Goal: Obtain resource: Download file/media

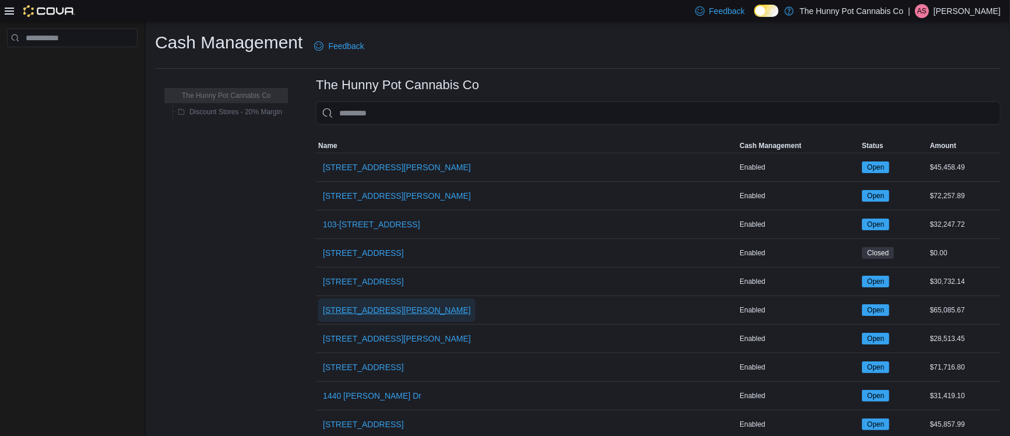
click at [338, 313] on span "[STREET_ADDRESS][PERSON_NAME]" at bounding box center [397, 310] width 148 height 12
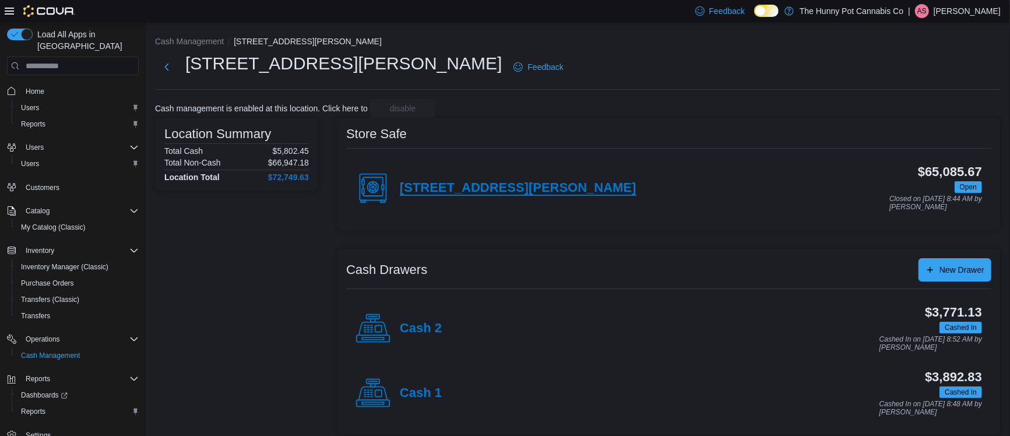
click at [499, 186] on h4 "[STREET_ADDRESS][PERSON_NAME]" at bounding box center [518, 188] width 237 height 15
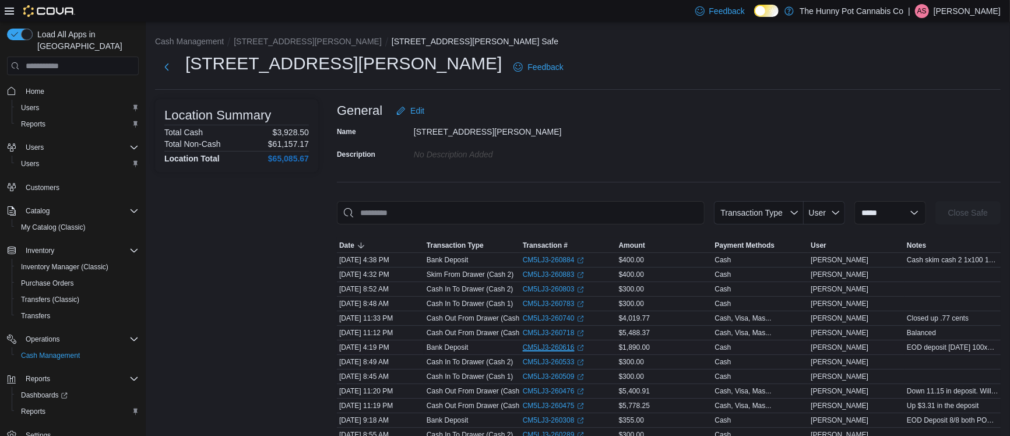
click at [527, 349] on link "CM5LJ3-260616 (opens in a new tab or window)" at bounding box center [553, 347] width 61 height 9
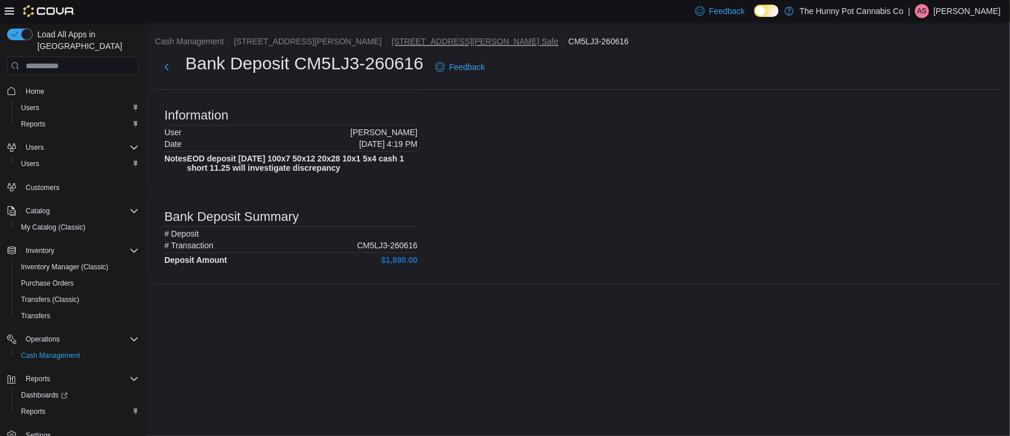
click at [392, 45] on button "[STREET_ADDRESS][PERSON_NAME] Safe" at bounding box center [475, 41] width 167 height 9
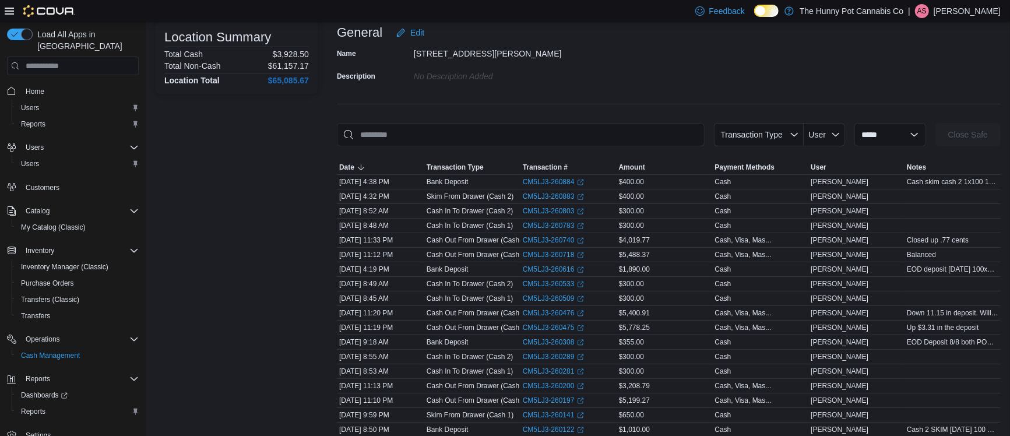
scroll to position [82, 0]
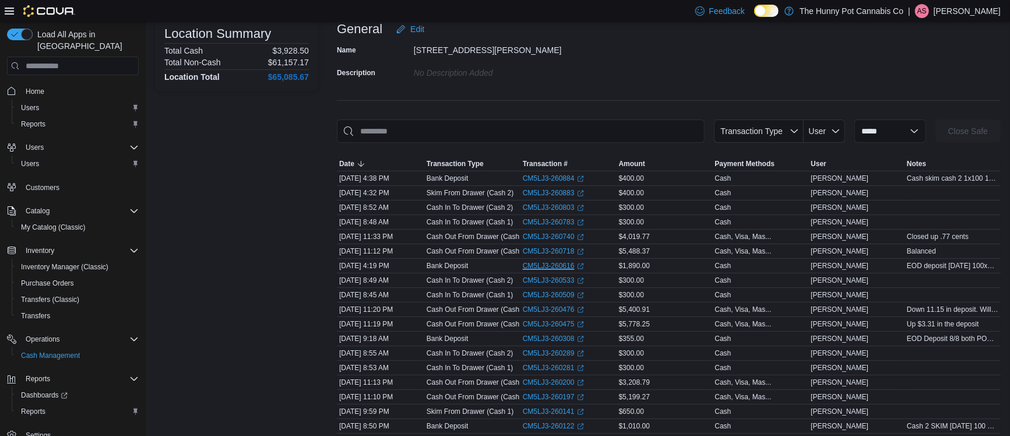
click at [554, 268] on link "CM5LJ3-260616 (opens in a new tab or window)" at bounding box center [553, 265] width 61 height 9
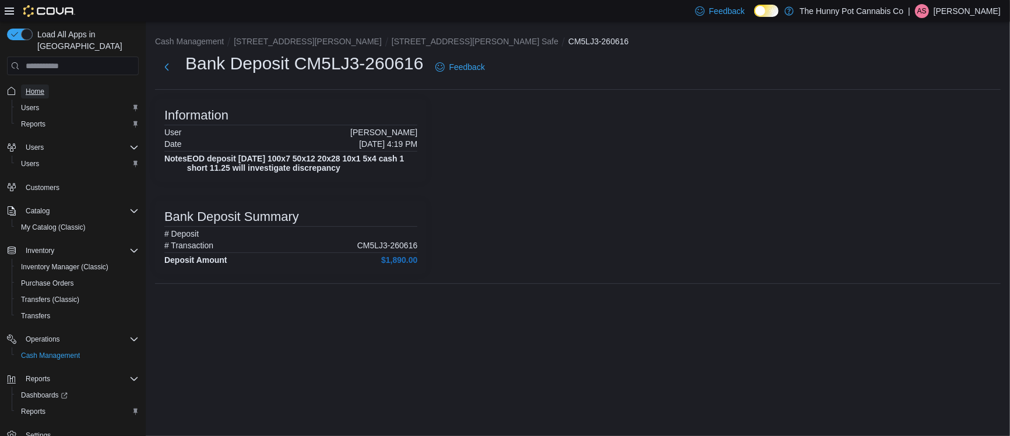
click at [44, 85] on link "Home" at bounding box center [35, 92] width 28 height 14
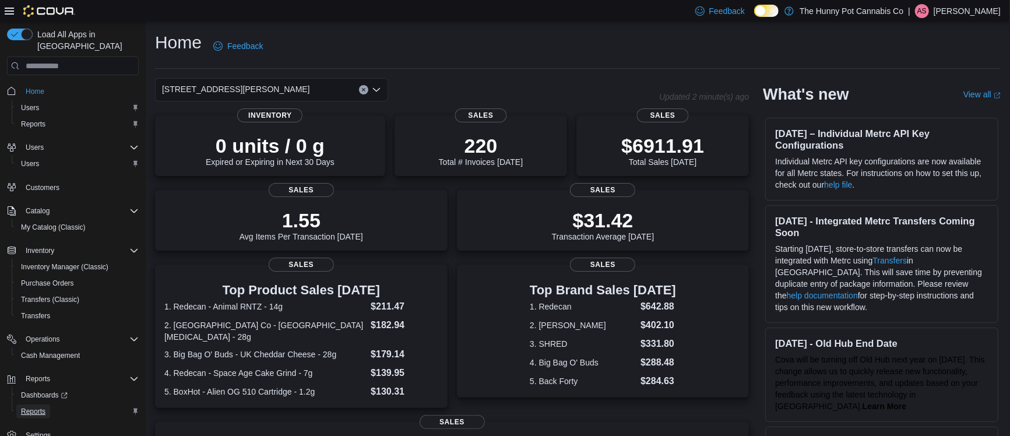
click at [47, 404] on link "Reports" at bounding box center [33, 411] width 34 height 14
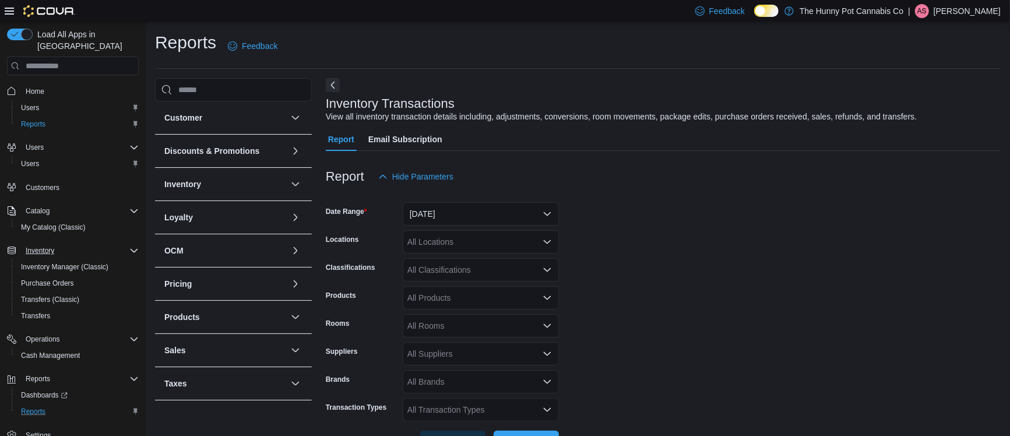
scroll to position [26, 0]
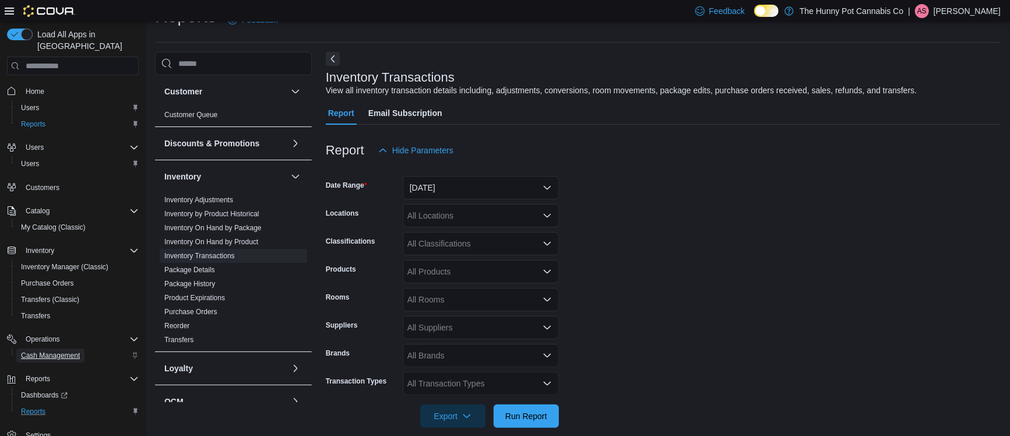
click at [66, 351] on span "Cash Management" at bounding box center [50, 355] width 59 height 9
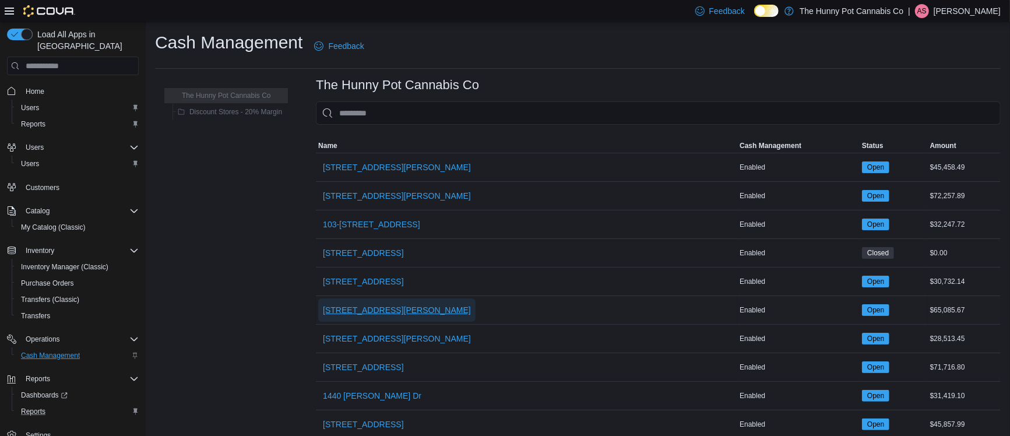
click at [350, 311] on span "[STREET_ADDRESS][PERSON_NAME]" at bounding box center [397, 310] width 148 height 12
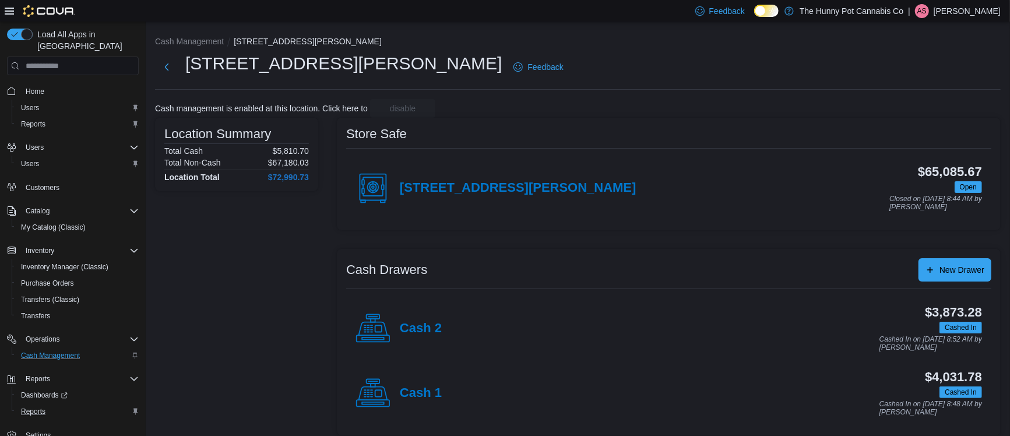
click at [437, 196] on div "[STREET_ADDRESS][PERSON_NAME]" at bounding box center [496, 188] width 281 height 35
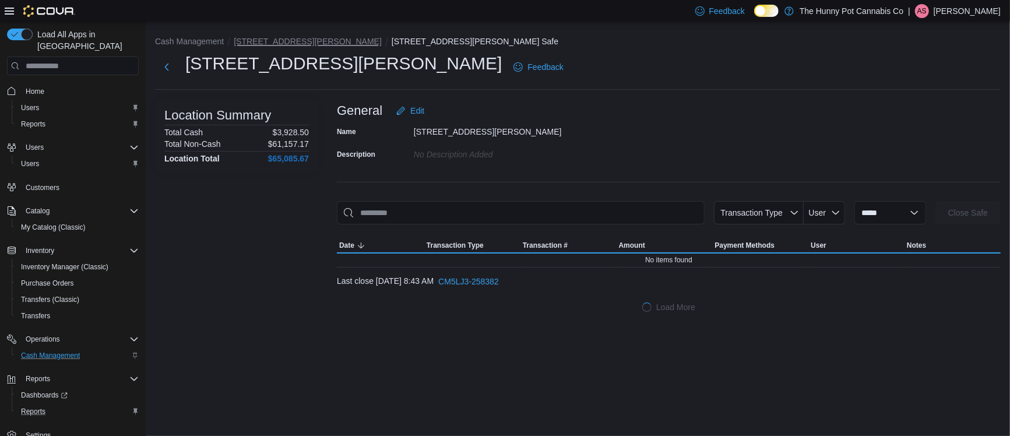
click at [299, 43] on button "[STREET_ADDRESS][PERSON_NAME]" at bounding box center [308, 41] width 148 height 9
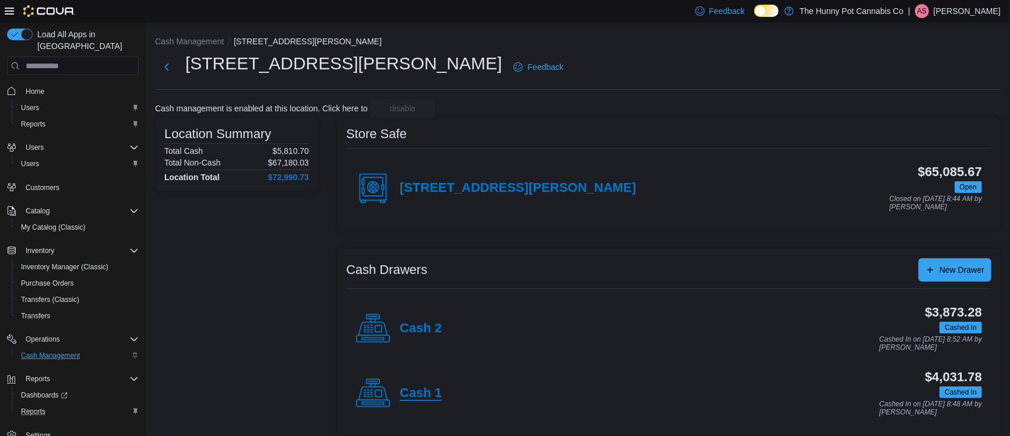
click at [424, 399] on h4 "Cash 1" at bounding box center [421, 393] width 42 height 15
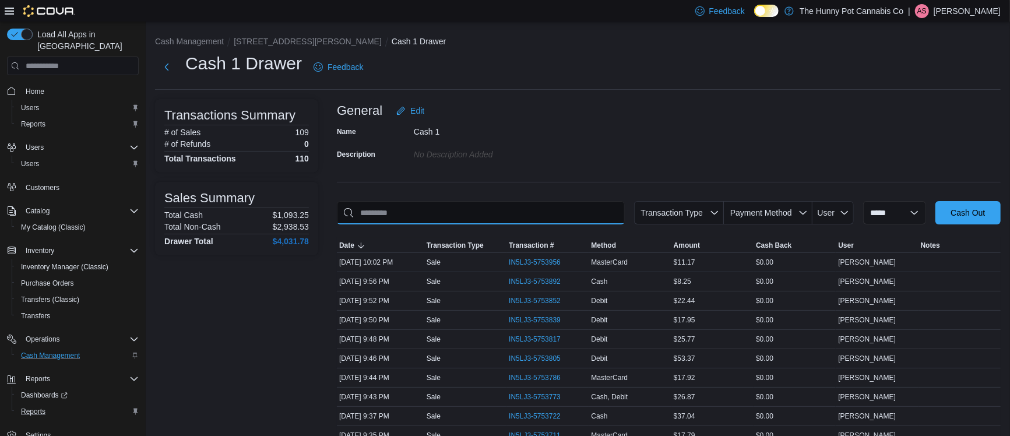
click at [469, 209] on input "This is a search bar. As you type, the results lower in the page will automatic…" at bounding box center [481, 212] width 288 height 23
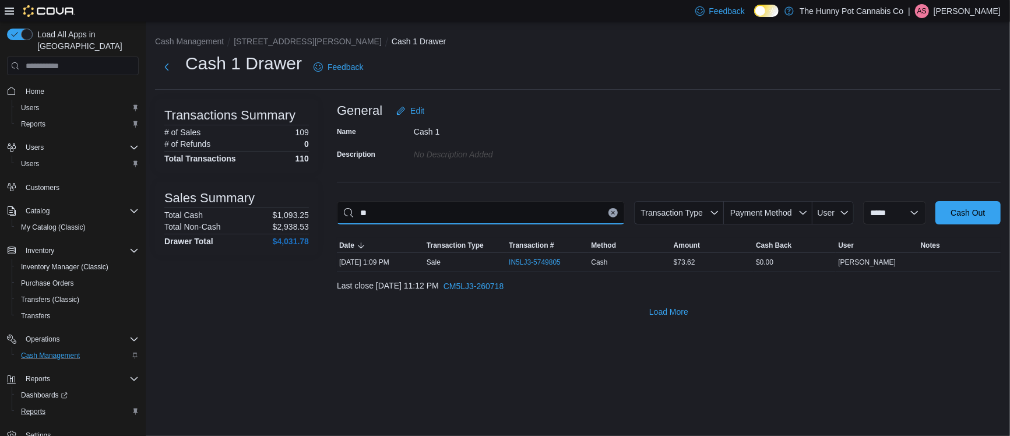
type input "*"
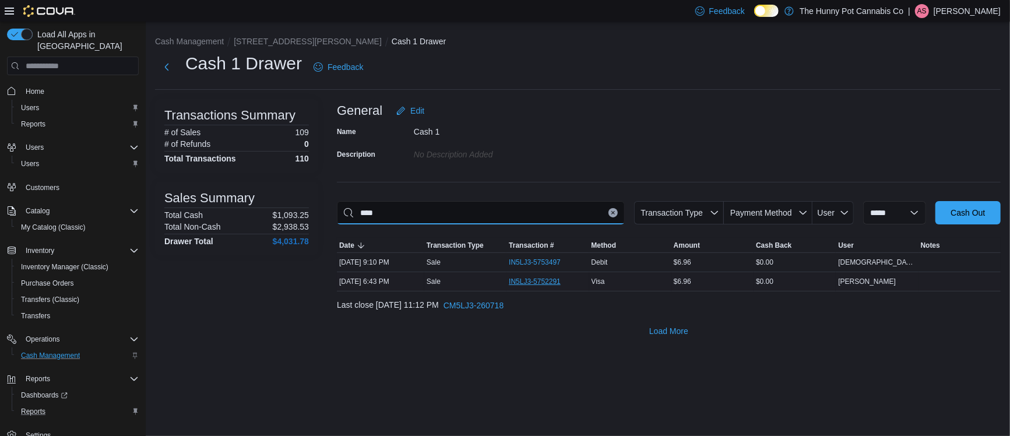
type input "****"
click at [541, 280] on span "IN5LJ3-5752291" at bounding box center [535, 281] width 52 height 9
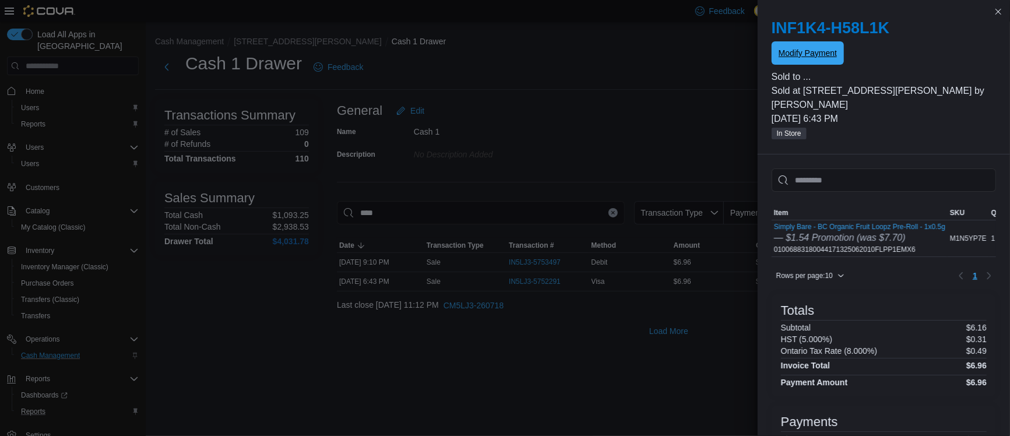
click at [811, 54] on span "Modify Payment" at bounding box center [808, 53] width 58 height 12
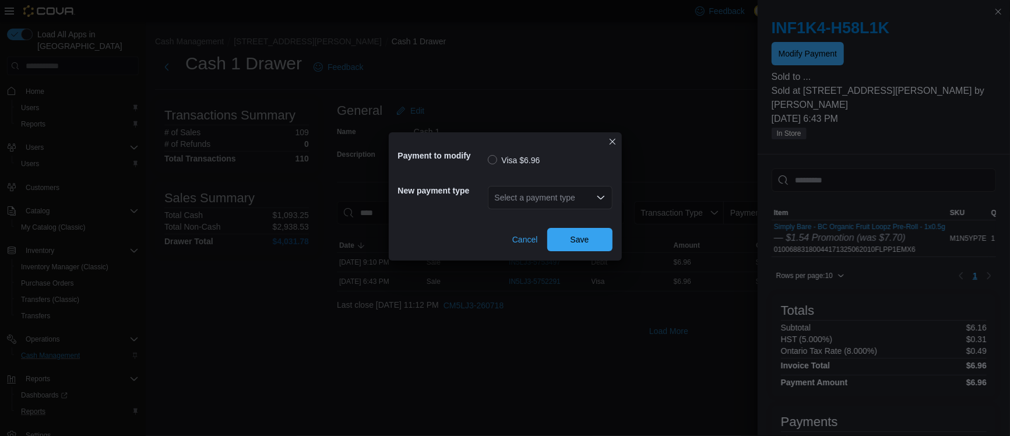
click at [557, 196] on div "Select a payment type" at bounding box center [550, 197] width 125 height 23
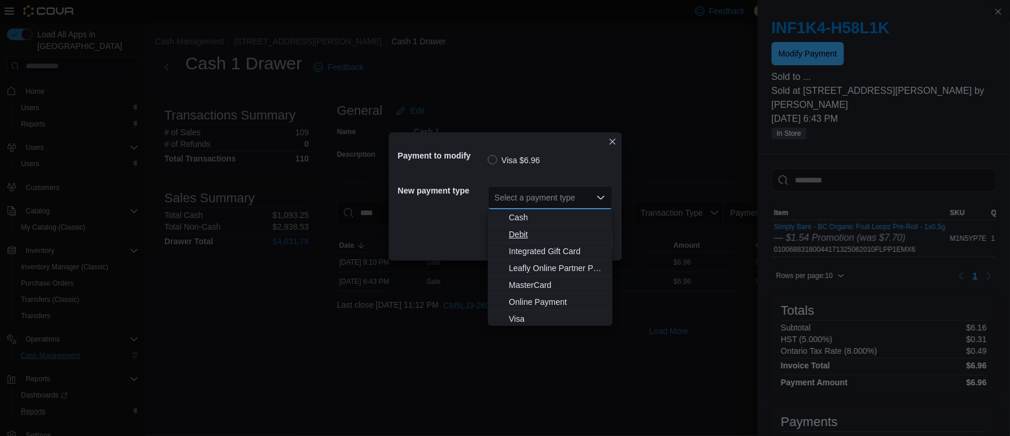
click at [543, 230] on span "Debit" at bounding box center [557, 234] width 97 height 12
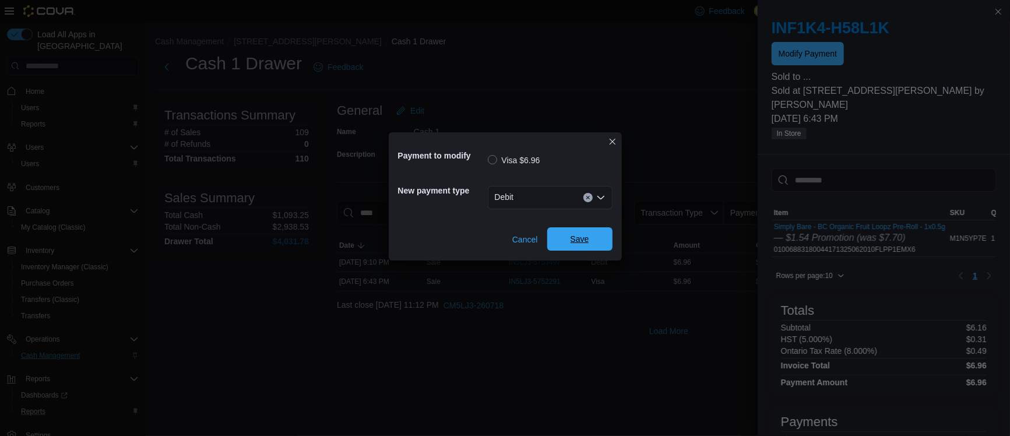
click at [558, 241] on span "Save" at bounding box center [579, 238] width 51 height 23
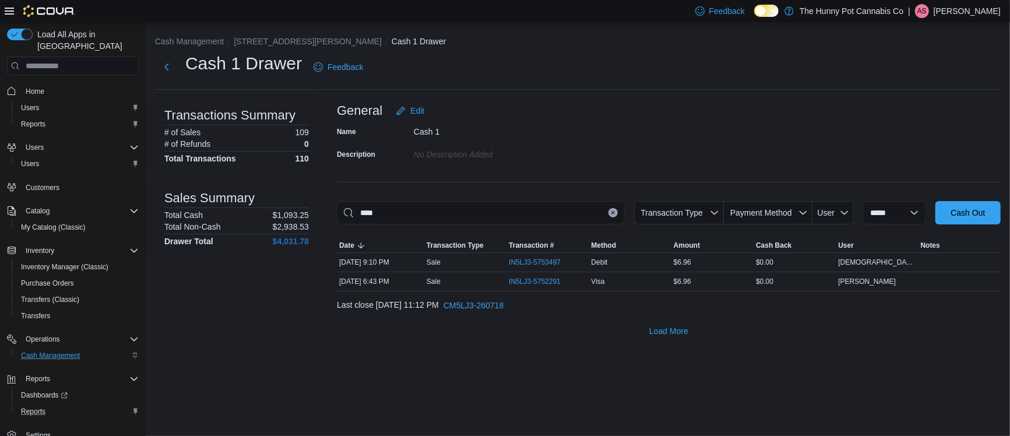
click at [611, 212] on icon "Clear input" at bounding box center [613, 212] width 5 height 5
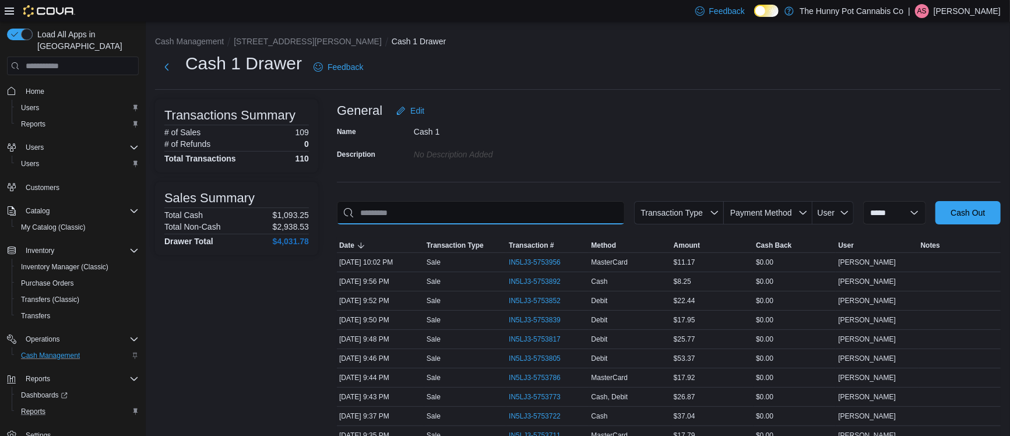
click at [594, 213] on input "This is a search bar. As you type, the results lower in the page will automatic…" at bounding box center [481, 212] width 288 height 23
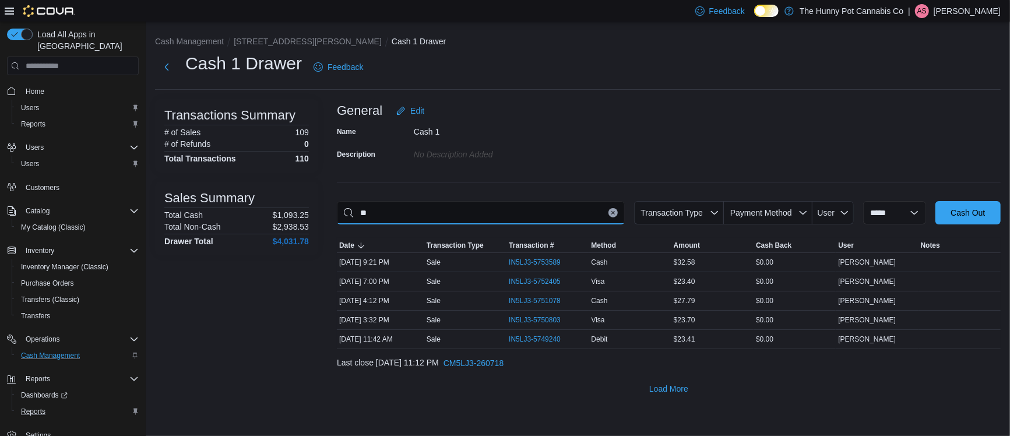
type input "*"
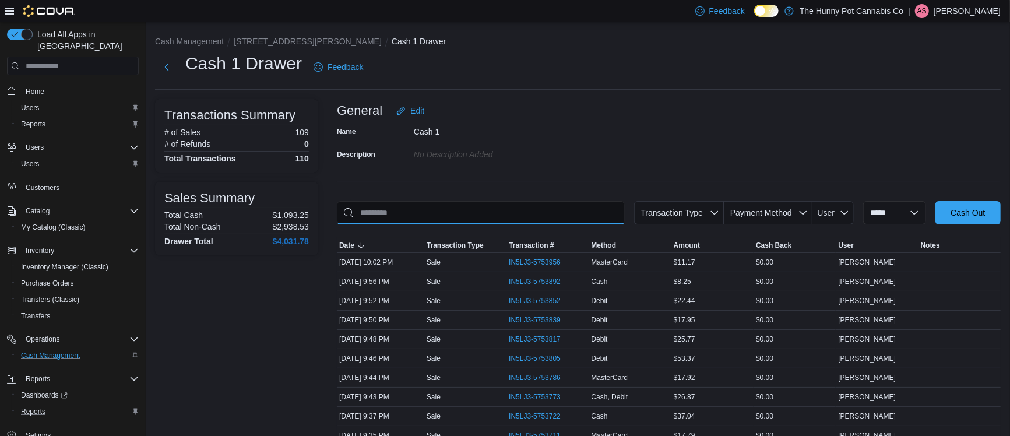
click at [418, 221] on input "This is a search bar. As you type, the results lower in the page will automatic…" at bounding box center [481, 212] width 288 height 23
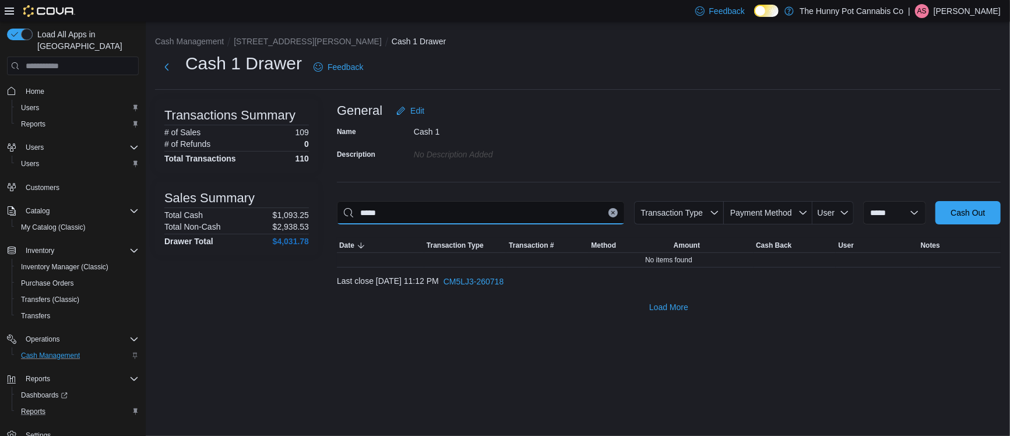
type input "*****"
click at [611, 213] on icon "Clear input" at bounding box center [613, 212] width 5 height 5
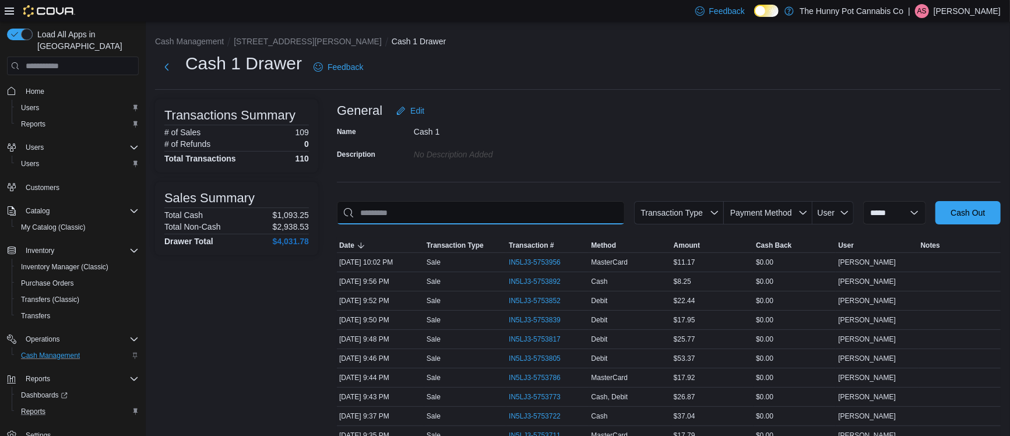
click at [578, 213] on input "This is a search bar. As you type, the results lower in the page will automatic…" at bounding box center [481, 212] width 288 height 23
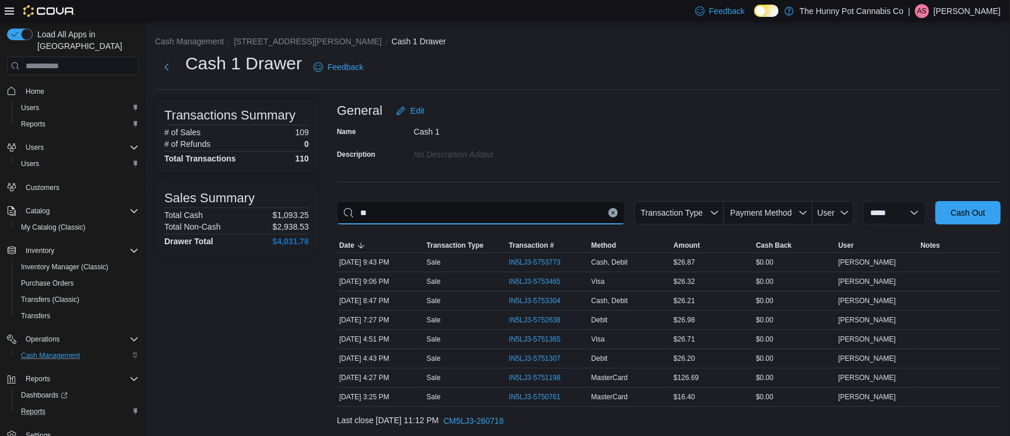
type input "*"
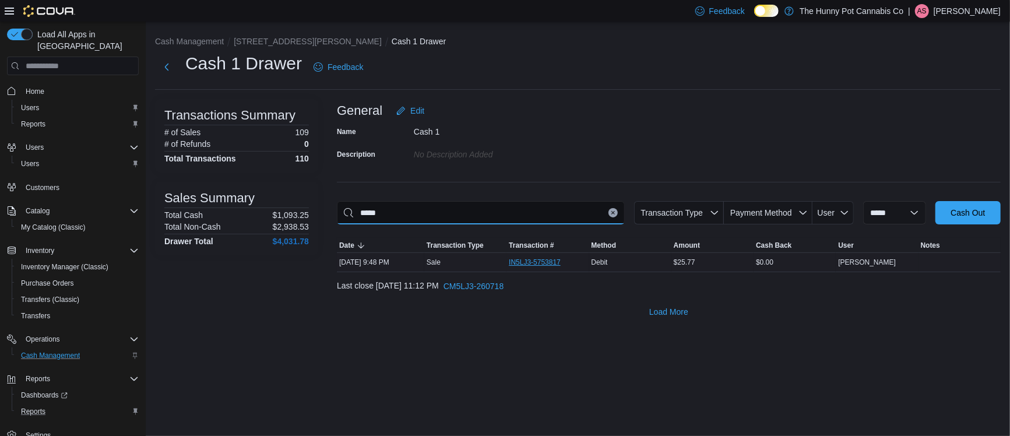
type input "*****"
click at [547, 263] on span "IN5LJ3-5753817" at bounding box center [535, 262] width 52 height 9
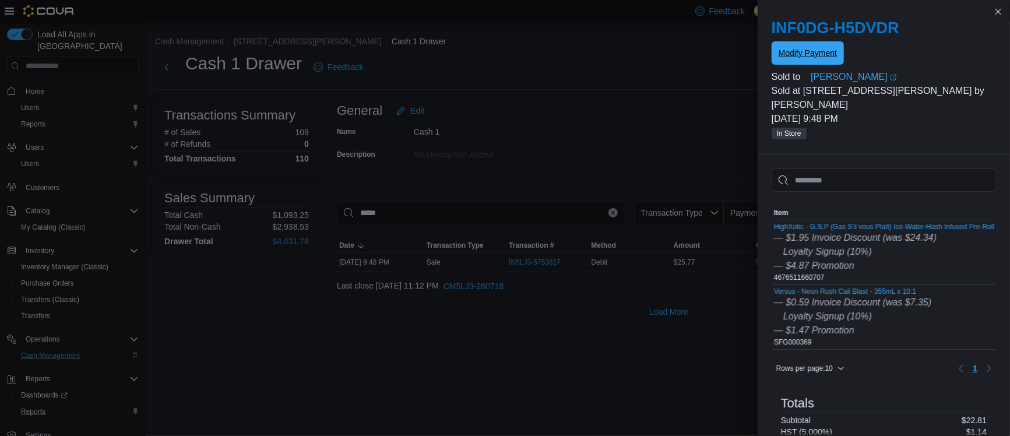
click at [805, 47] on span "Modify Payment" at bounding box center [808, 53] width 58 height 12
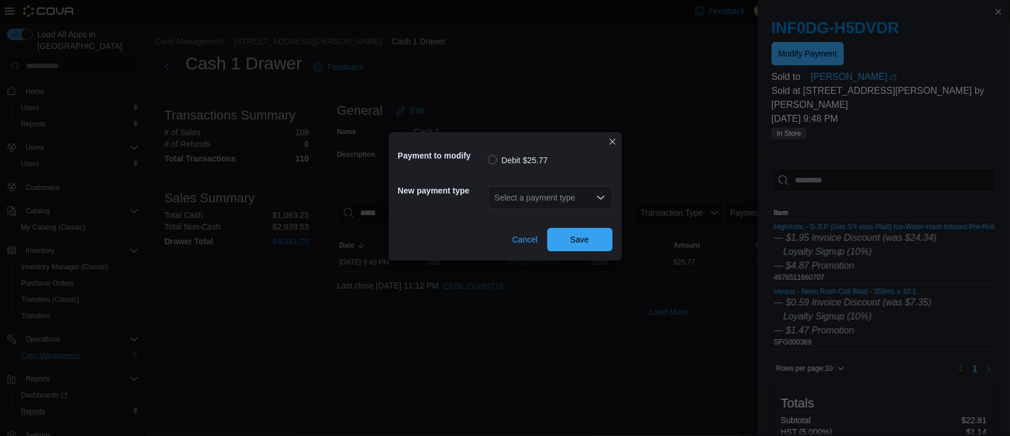
click at [569, 194] on div "Select a payment type" at bounding box center [550, 197] width 125 height 23
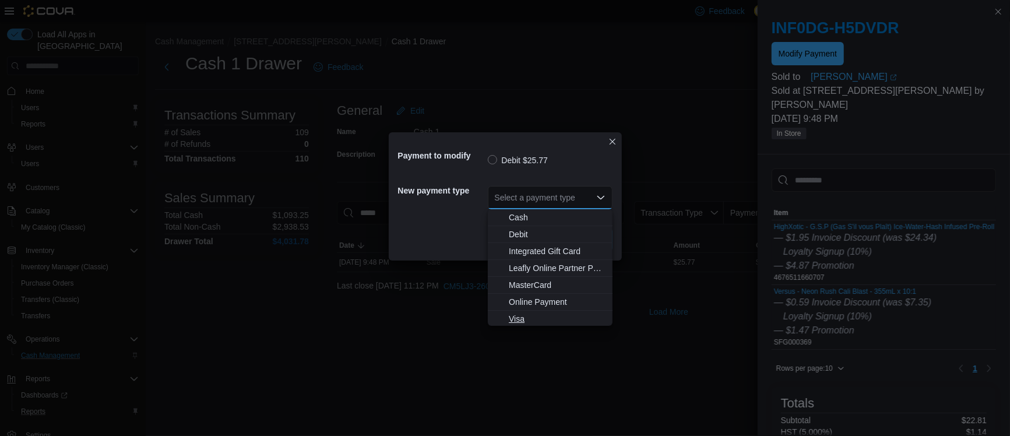
click at [525, 323] on span "Visa" at bounding box center [557, 319] width 97 height 12
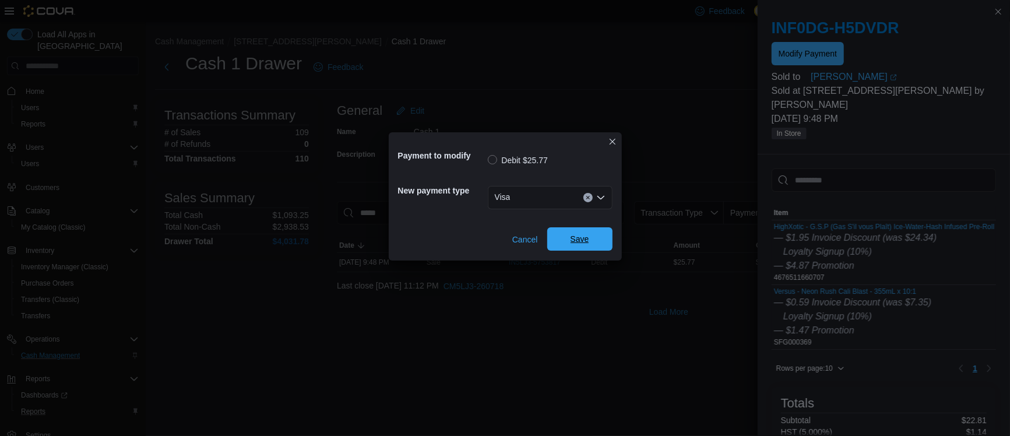
click at [575, 233] on span "Save" at bounding box center [579, 238] width 51 height 23
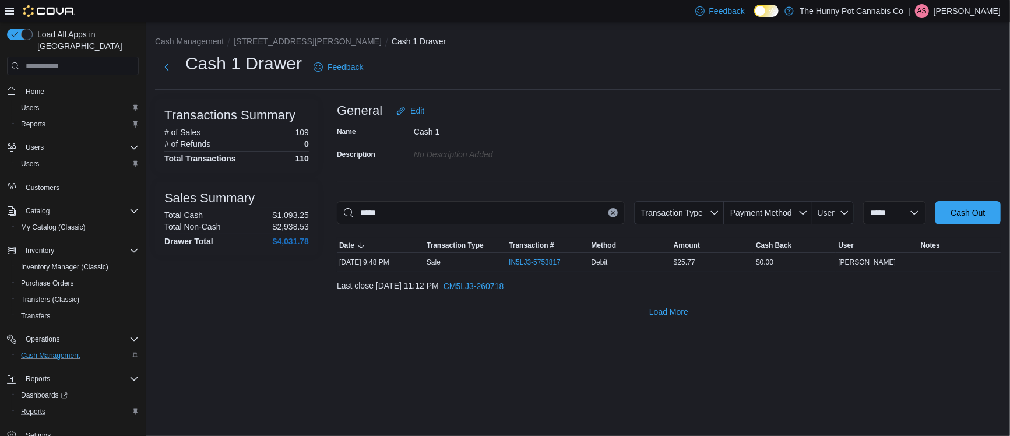
click at [611, 213] on icon "Clear input" at bounding box center [612, 213] width 3 height 3
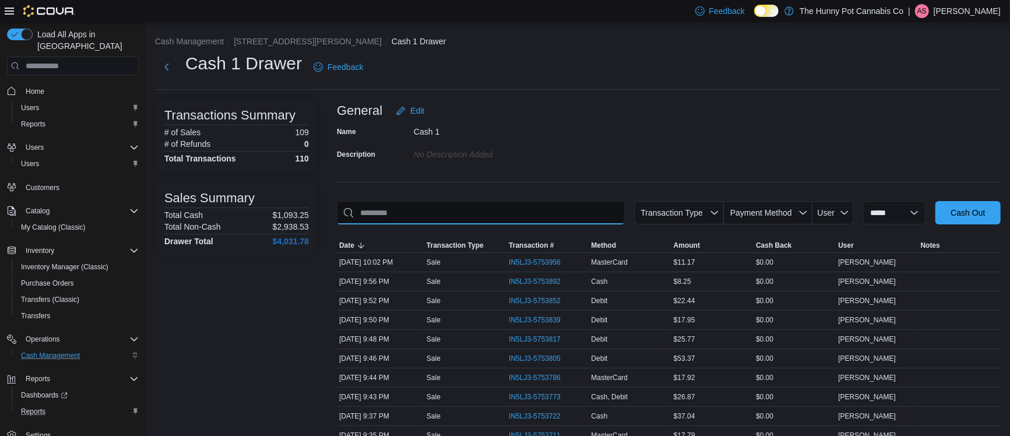
click at [579, 213] on input "This is a search bar. As you type, the results lower in the page will automatic…" at bounding box center [481, 212] width 288 height 23
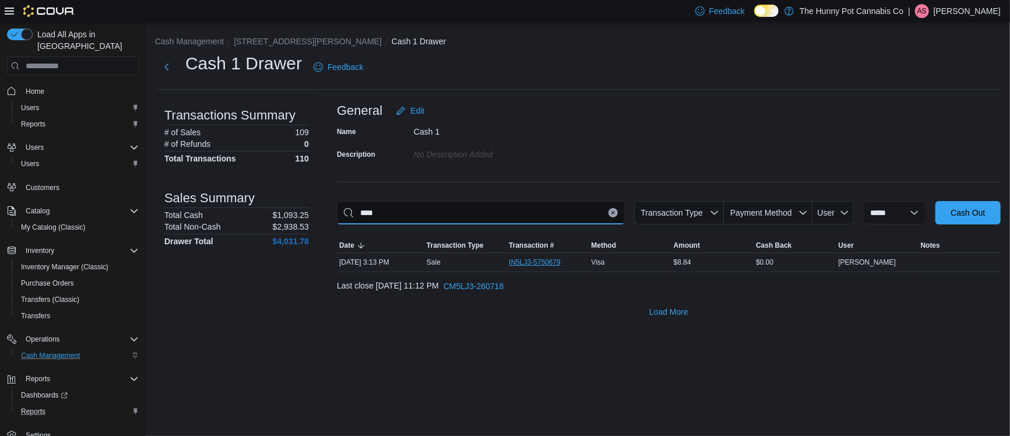
type input "****"
click at [540, 267] on span "IN5LJ3-5750679" at bounding box center [541, 262] width 64 height 14
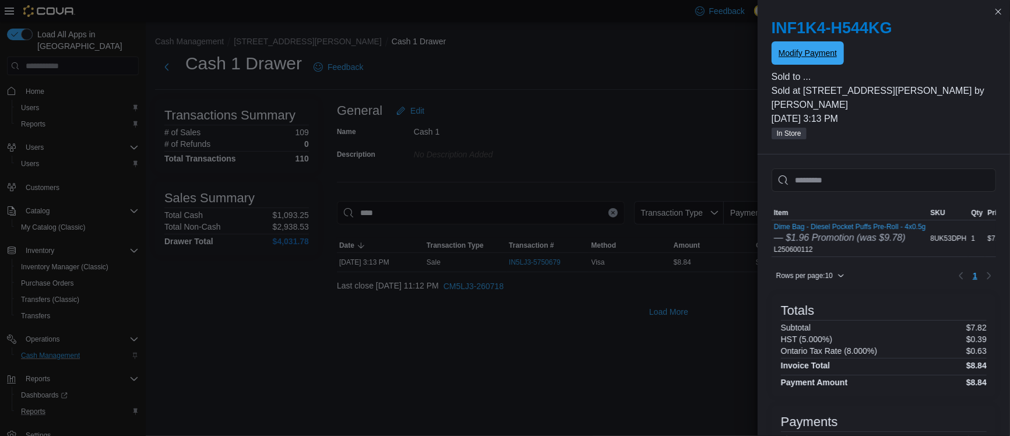
click at [821, 50] on span "Modify Payment" at bounding box center [808, 53] width 58 height 12
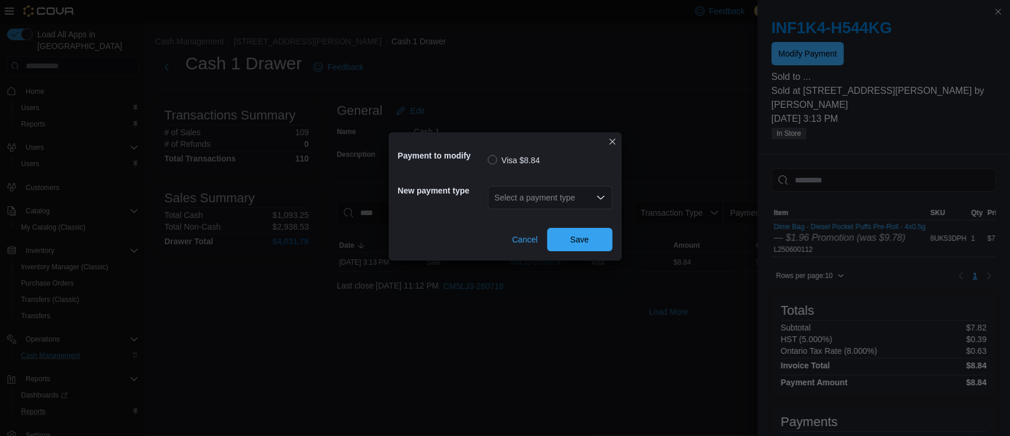
click at [553, 195] on div "Select a payment type" at bounding box center [550, 197] width 125 height 23
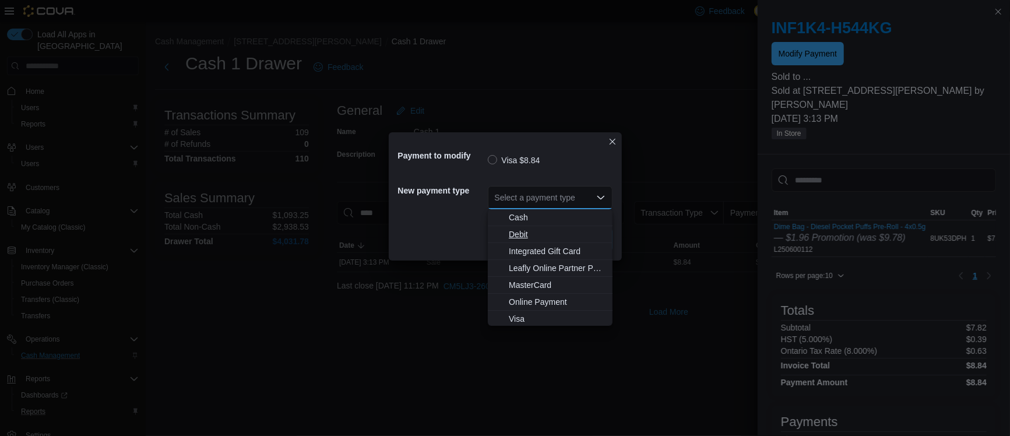
click at [539, 231] on span "Debit" at bounding box center [557, 234] width 97 height 12
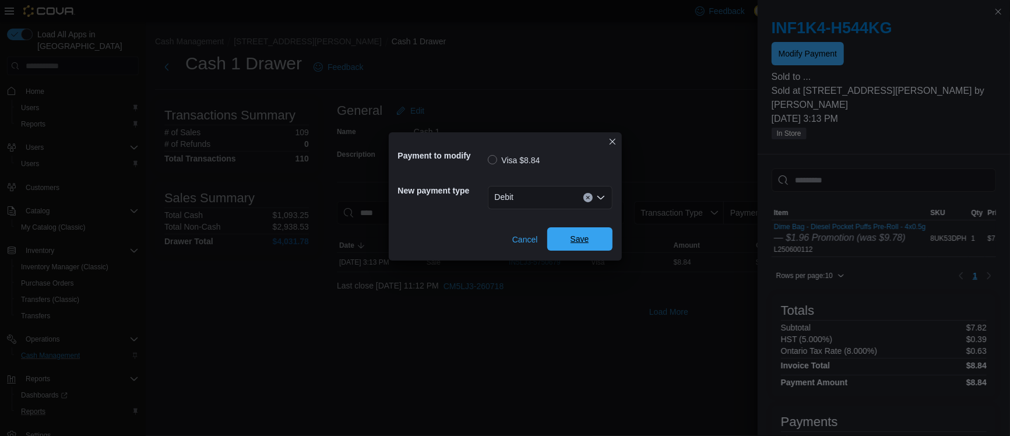
click at [568, 241] on span "Save" at bounding box center [579, 238] width 51 height 23
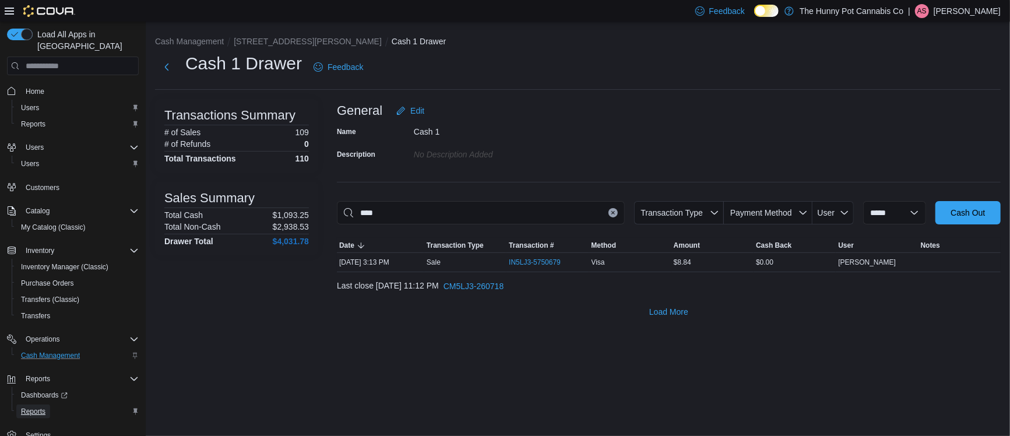
click at [43, 407] on span "Reports" at bounding box center [33, 411] width 24 height 9
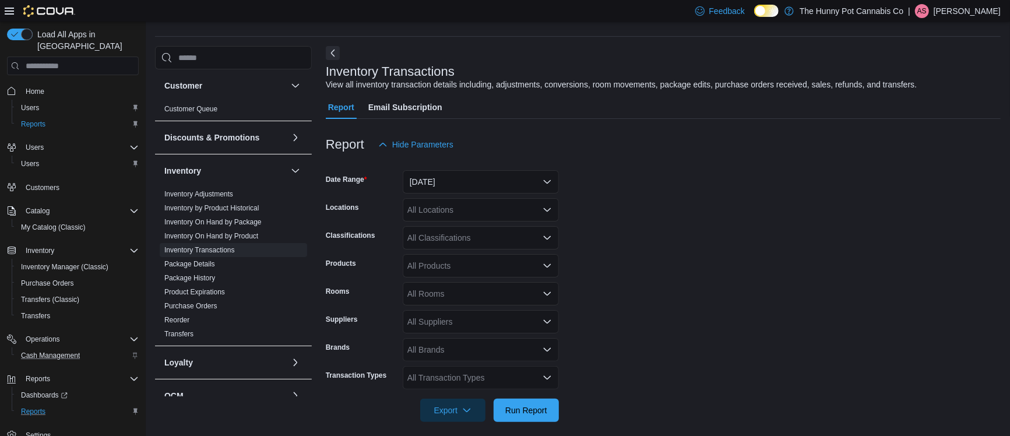
scroll to position [40, 0]
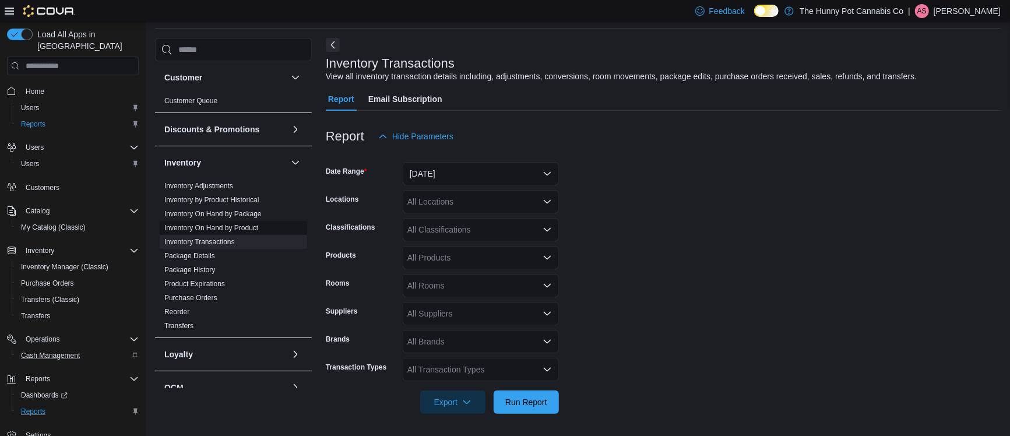
click at [196, 229] on link "Inventory On Hand by Product" at bounding box center [211, 228] width 94 height 8
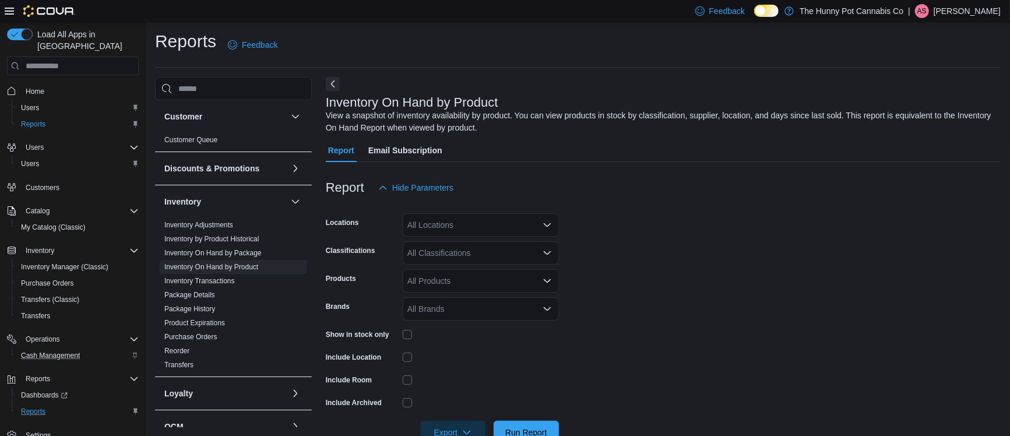
scroll to position [32, 0]
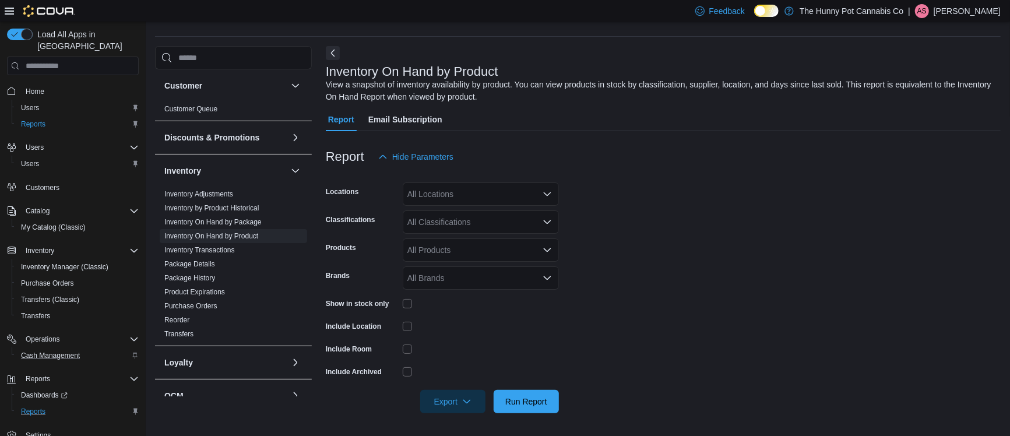
click at [444, 192] on div "All Locations" at bounding box center [481, 193] width 156 height 23
type input "***"
click at [491, 210] on span "[STREET_ADDRESS][PERSON_NAME]" at bounding box center [502, 214] width 148 height 12
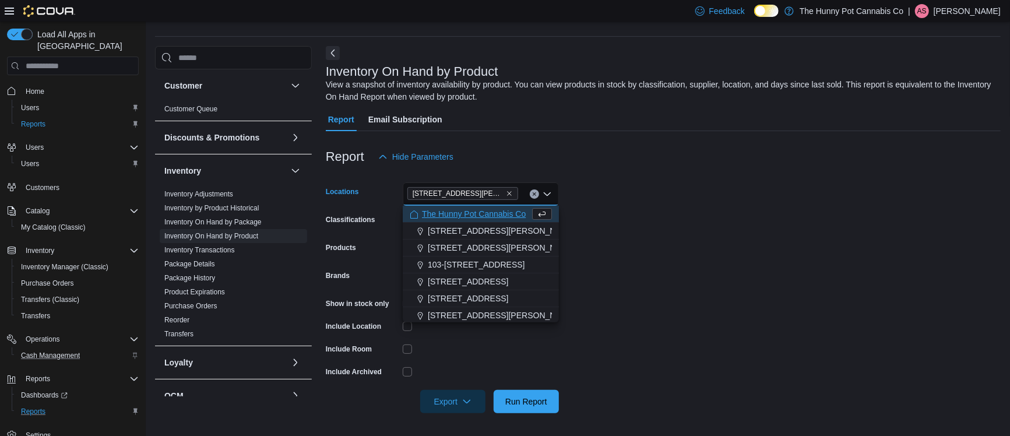
click at [639, 156] on div "Report Hide Parameters" at bounding box center [663, 156] width 675 height 23
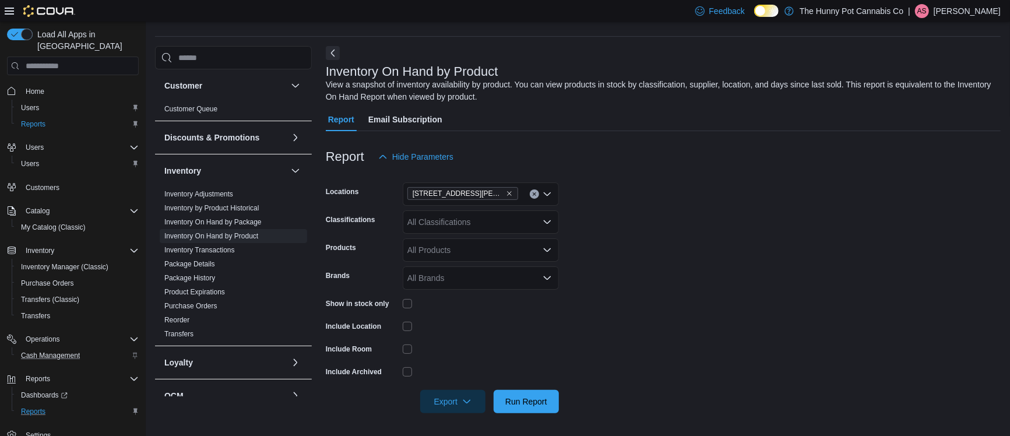
click at [482, 226] on div "All Classifications" at bounding box center [481, 221] width 156 height 23
type input "**"
click at [479, 244] on span "The Hunny Pot Cannabis Co" at bounding box center [474, 242] width 104 height 12
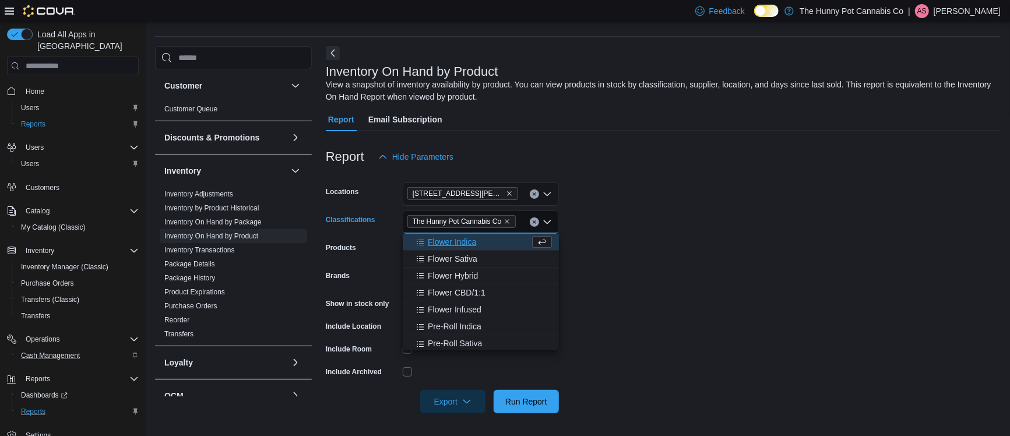
click at [614, 226] on form "Locations [STREET_ADDRESS][PERSON_NAME] Classifications The Hunny Pot Cannabis …" at bounding box center [663, 290] width 675 height 245
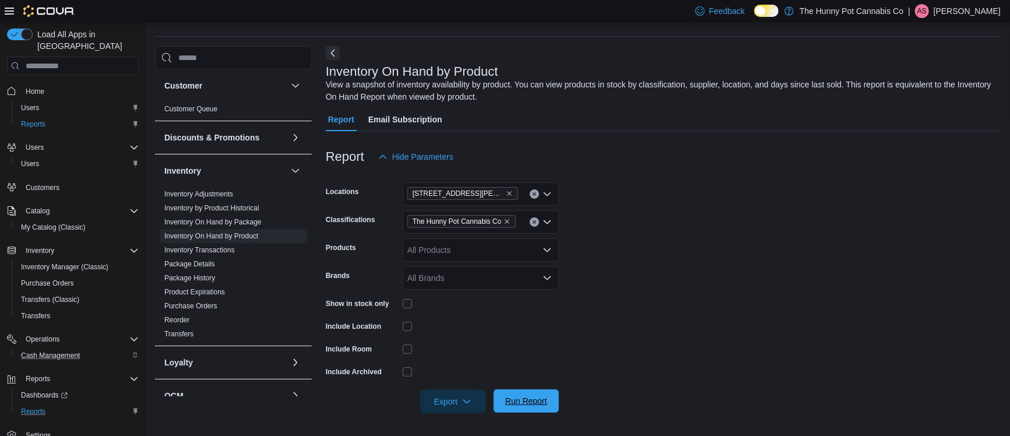
click at [522, 397] on span "Run Report" at bounding box center [526, 401] width 42 height 12
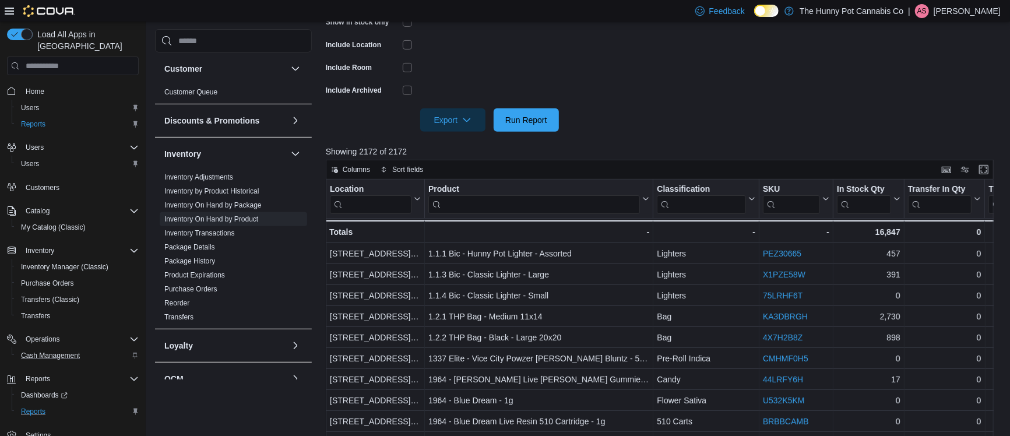
scroll to position [302, 0]
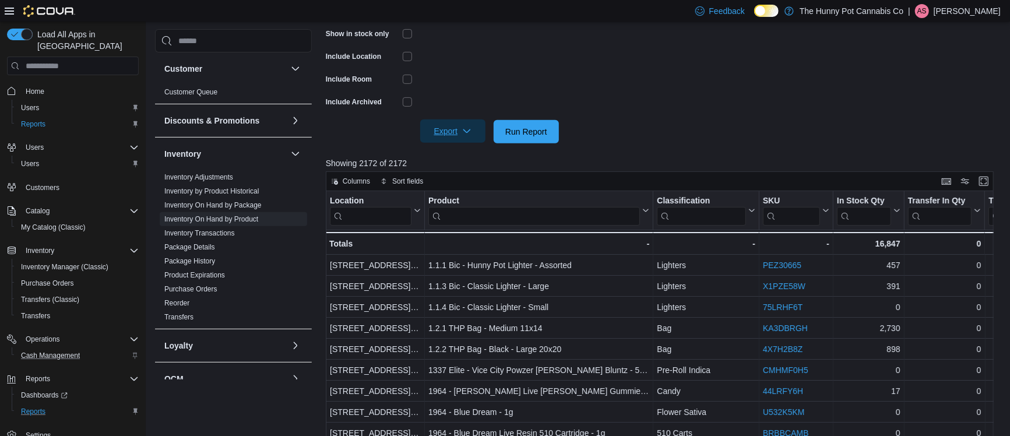
click at [451, 132] on span "Export" at bounding box center [452, 130] width 51 height 23
click at [461, 157] on span "Export to Excel" at bounding box center [454, 154] width 52 height 9
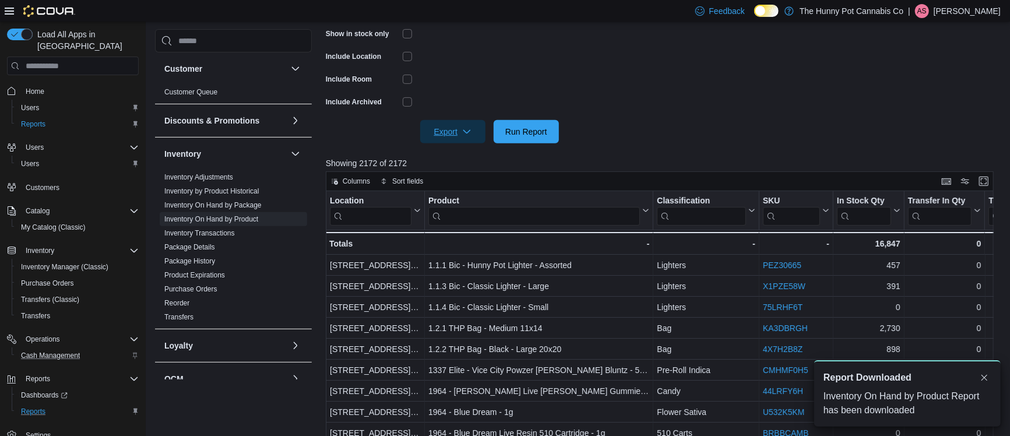
scroll to position [0, 0]
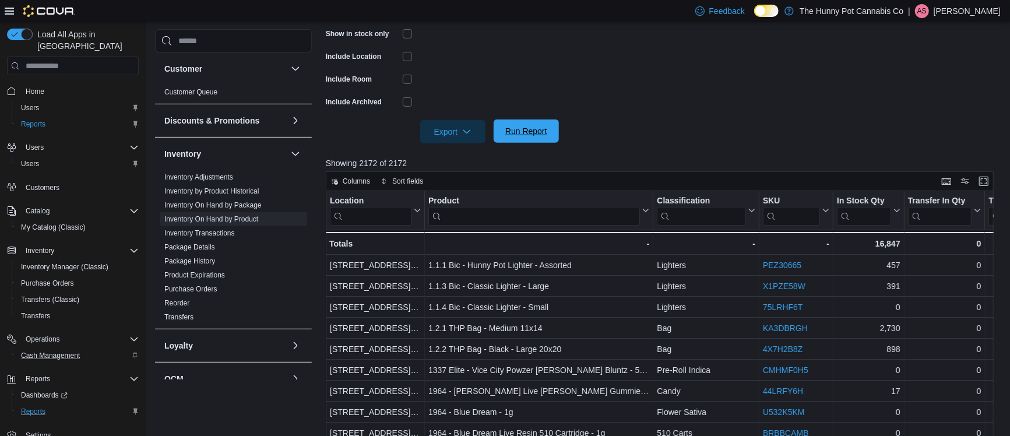
click at [526, 130] on span "Run Report" at bounding box center [526, 131] width 42 height 12
click at [469, 134] on icon "button" at bounding box center [466, 130] width 9 height 9
click at [463, 153] on span "Export to Excel" at bounding box center [454, 154] width 52 height 9
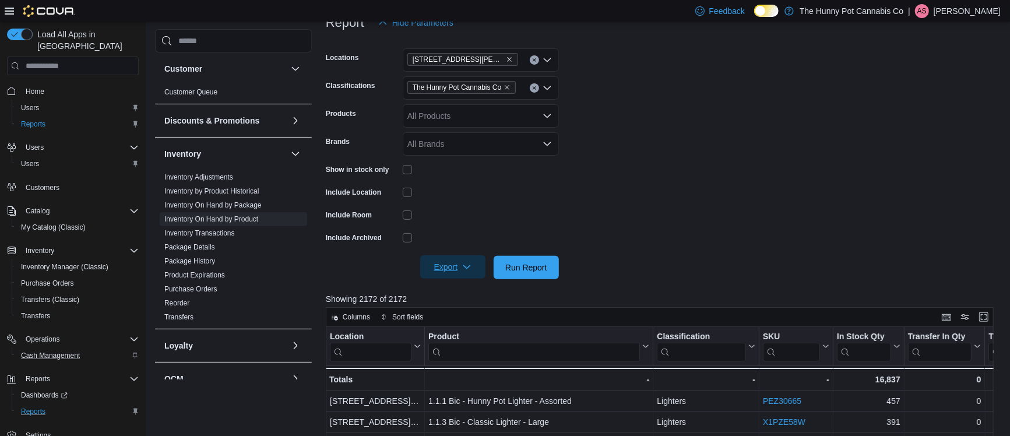
scroll to position [98, 0]
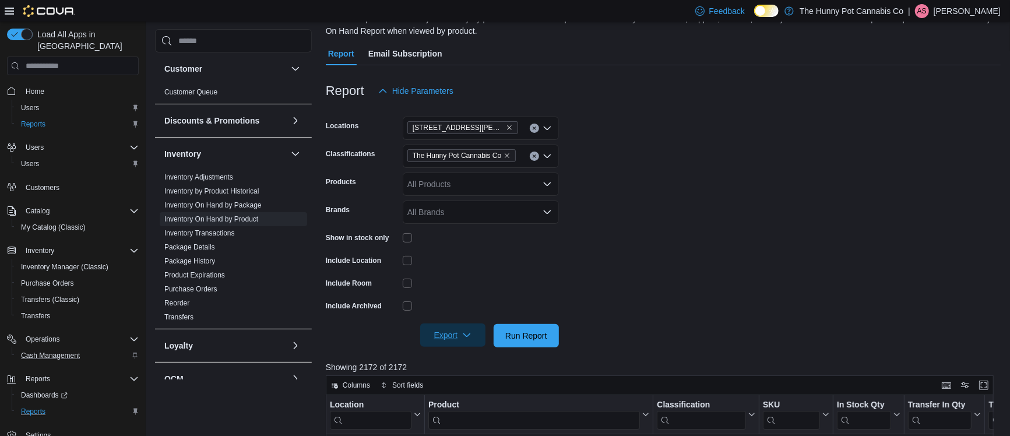
click at [456, 251] on div at bounding box center [481, 260] width 156 height 18
click at [506, 332] on span "Run Report" at bounding box center [526, 335] width 42 height 12
click at [464, 333] on icon "button" at bounding box center [466, 334] width 9 height 9
click at [460, 356] on span "Export to Excel" at bounding box center [454, 358] width 52 height 9
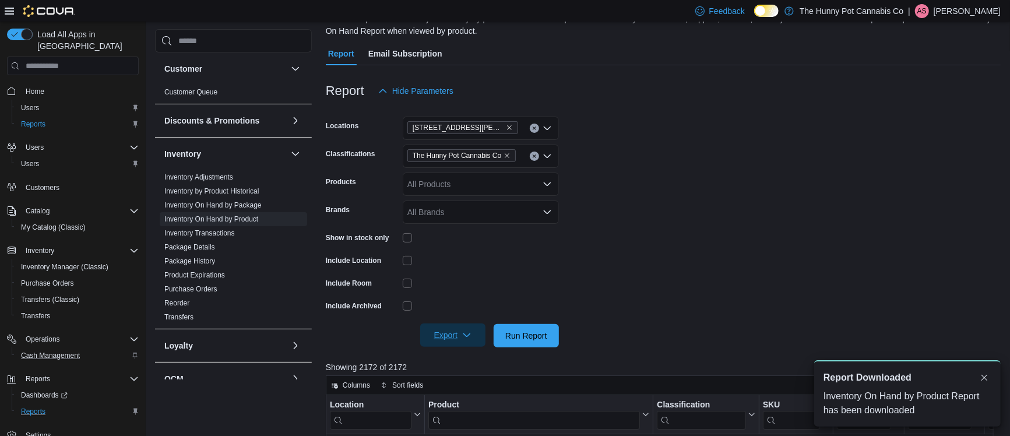
scroll to position [0, 0]
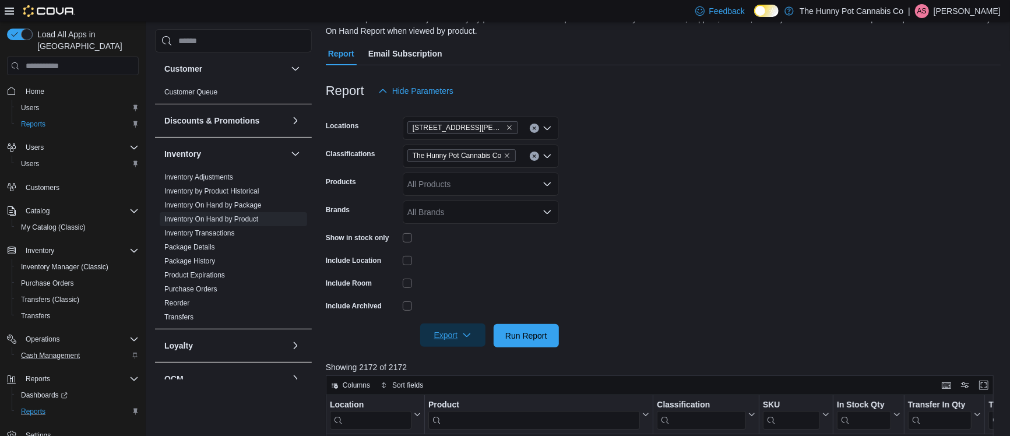
click at [466, 329] on span "Export" at bounding box center [452, 334] width 51 height 23
click at [457, 360] on span "Export to Excel" at bounding box center [454, 358] width 52 height 9
click at [533, 334] on span "Run Report" at bounding box center [526, 335] width 42 height 12
click at [462, 330] on span "Export" at bounding box center [452, 334] width 51 height 23
click at [463, 357] on span "Export to Excel" at bounding box center [454, 358] width 52 height 9
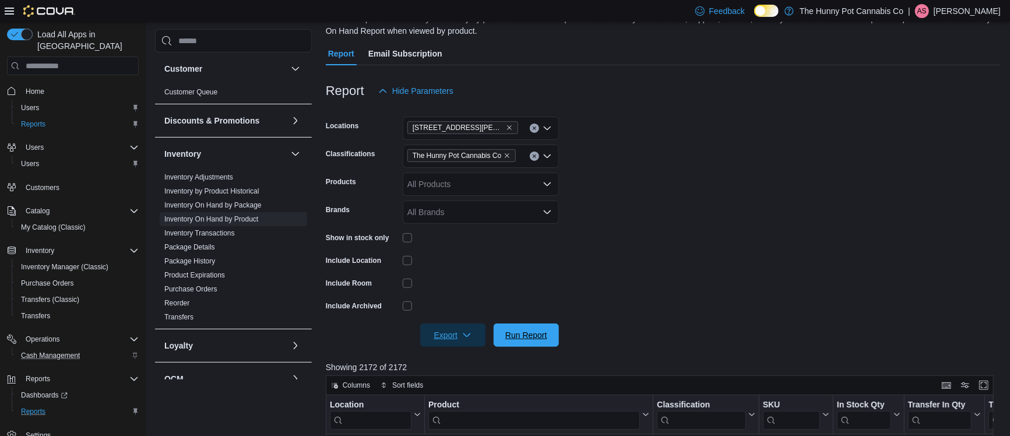
click at [534, 329] on span "Run Report" at bounding box center [526, 334] width 51 height 23
click at [463, 342] on span "Export" at bounding box center [452, 334] width 51 height 23
click at [467, 365] on button "Export to Excel" at bounding box center [454, 358] width 66 height 23
